Goal: Find specific page/section: Find specific page/section

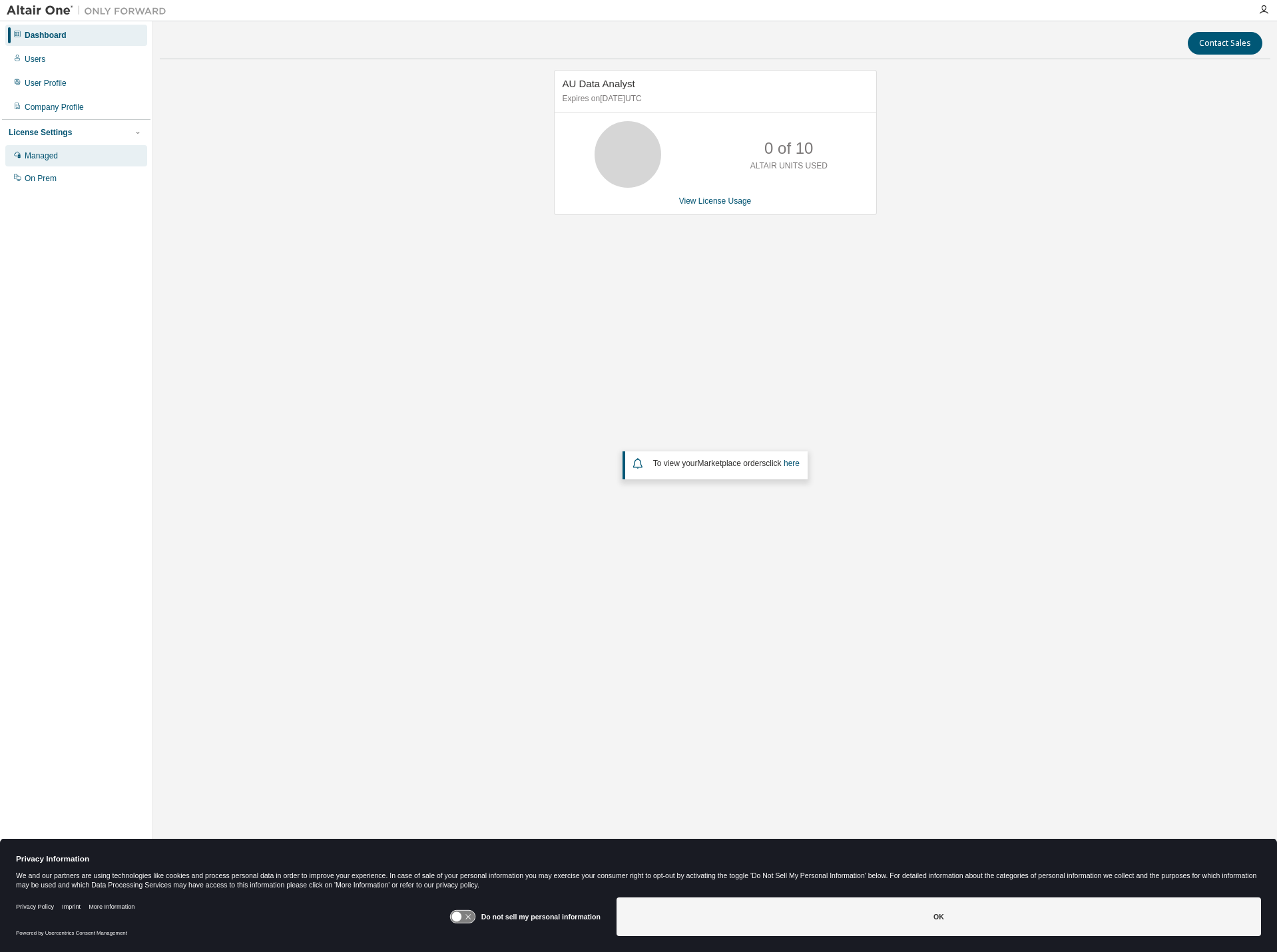
click at [39, 158] on div "Managed" at bounding box center [42, 155] width 33 height 10
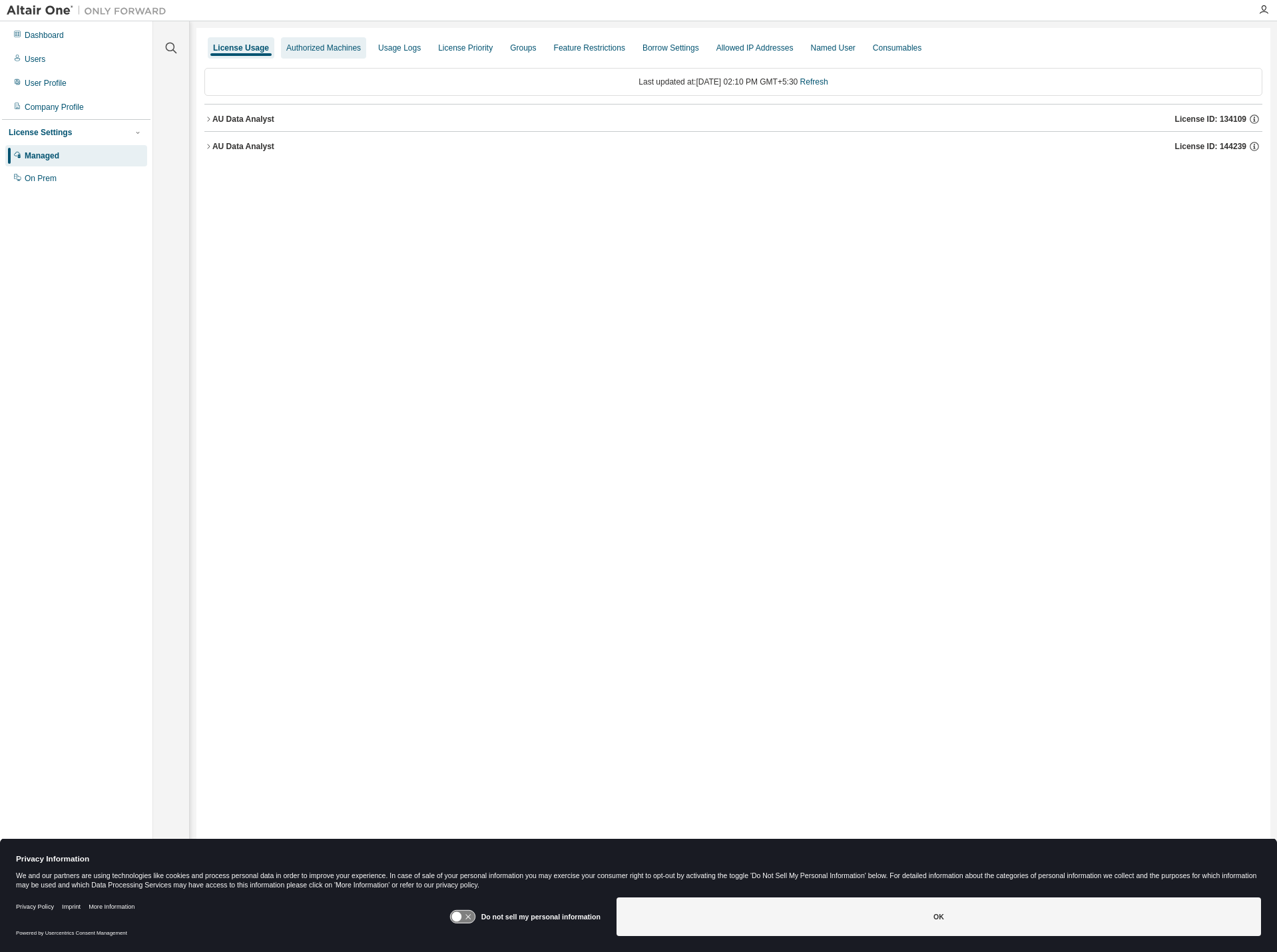
click at [314, 52] on div "Authorized Machines" at bounding box center [324, 48] width 75 height 10
